Goal: Task Accomplishment & Management: Manage account settings

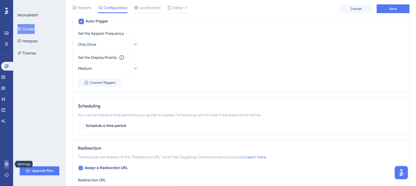
click at [7, 166] on icon at bounding box center [6, 164] width 4 height 4
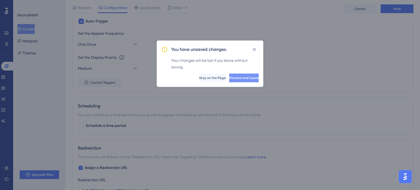
click at [229, 76] on span "Discard and Leave" at bounding box center [244, 78] width 30 height 4
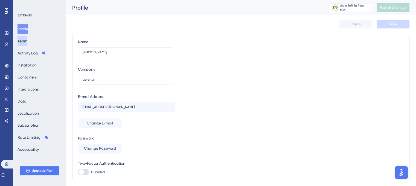
drag, startPoint x: 33, startPoint y: 46, endPoint x: 30, endPoint y: 43, distance: 3.5
click at [30, 43] on div "Profile Team Activity Log Installation Containers Integrations Data Localizatio…" at bounding box center [39, 89] width 44 height 130
click at [27, 43] on button "Team" at bounding box center [22, 41] width 10 height 10
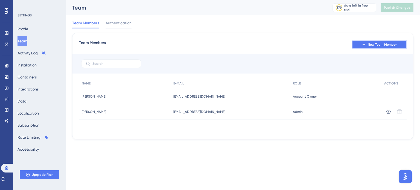
click at [381, 42] on span "New Team Member" at bounding box center [381, 44] width 29 height 4
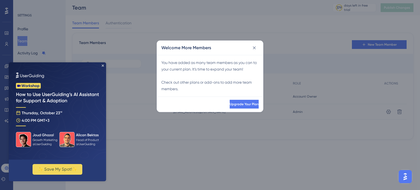
click at [105, 65] on img at bounding box center [57, 110] width 97 height 97
click at [254, 46] on icon at bounding box center [253, 47] width 5 height 5
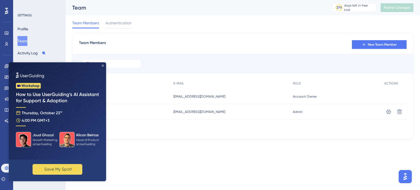
click at [103, 66] on icon "Close Preview" at bounding box center [103, 65] width 2 height 2
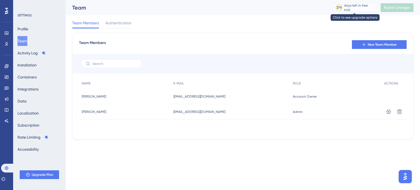
click at [352, 5] on div "days left in free trial" at bounding box center [359, 7] width 30 height 5
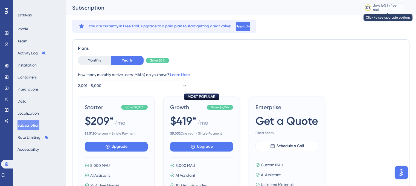
click at [384, 7] on div "days left in free trial" at bounding box center [387, 7] width 30 height 9
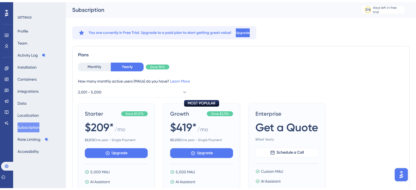
scroll to position [27, 0]
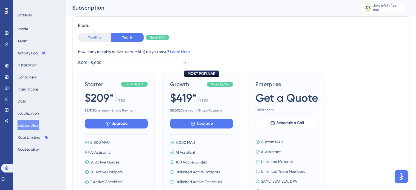
click at [98, 37] on button "Monthly" at bounding box center [94, 37] width 33 height 9
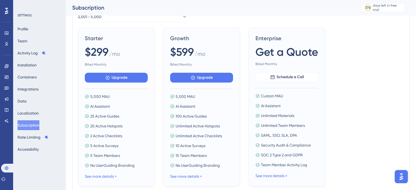
scroll to position [75, 0]
